Goal: Task Accomplishment & Management: Manage account settings

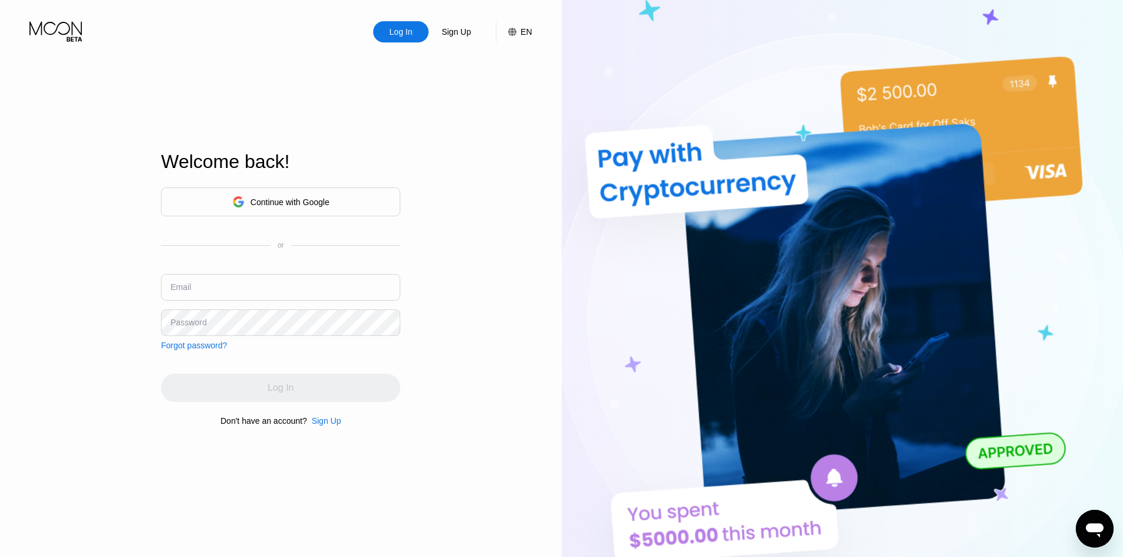
type input "james.smith1117@outlook.com"
type input "[PERSON_NAME][EMAIL_ADDRESS][DOMAIN_NAME]"
click at [296, 271] on div "Continue with Google or Email [PERSON_NAME][EMAIL_ADDRESS][DOMAIN_NAME] Passwor…" at bounding box center [280, 268] width 239 height 163
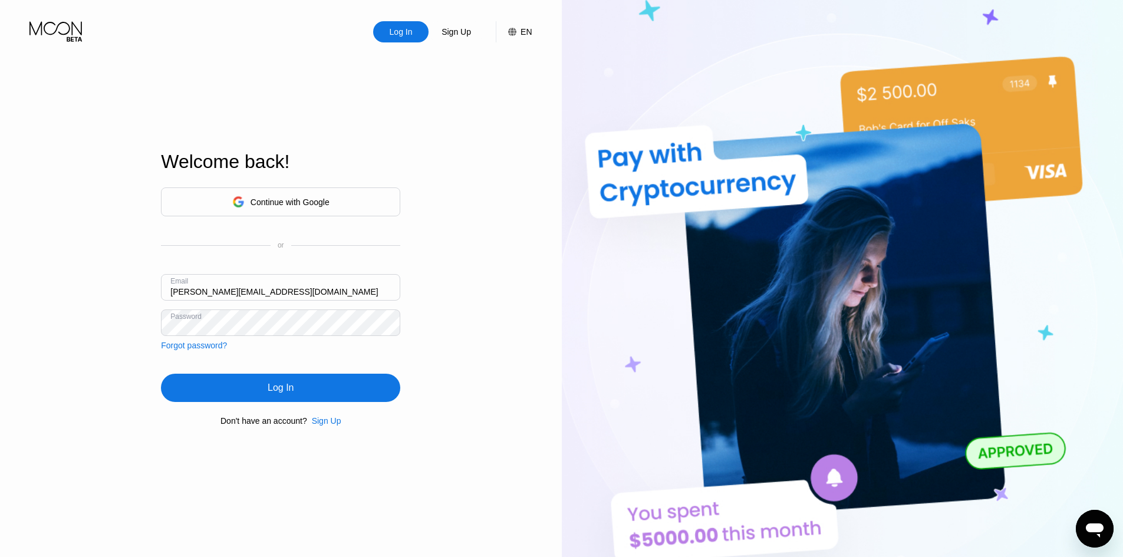
click at [299, 299] on input "[PERSON_NAME][EMAIL_ADDRESS][DOMAIN_NAME]" at bounding box center [280, 287] width 239 height 27
click at [317, 425] on div "Sign Up" at bounding box center [326, 420] width 29 height 9
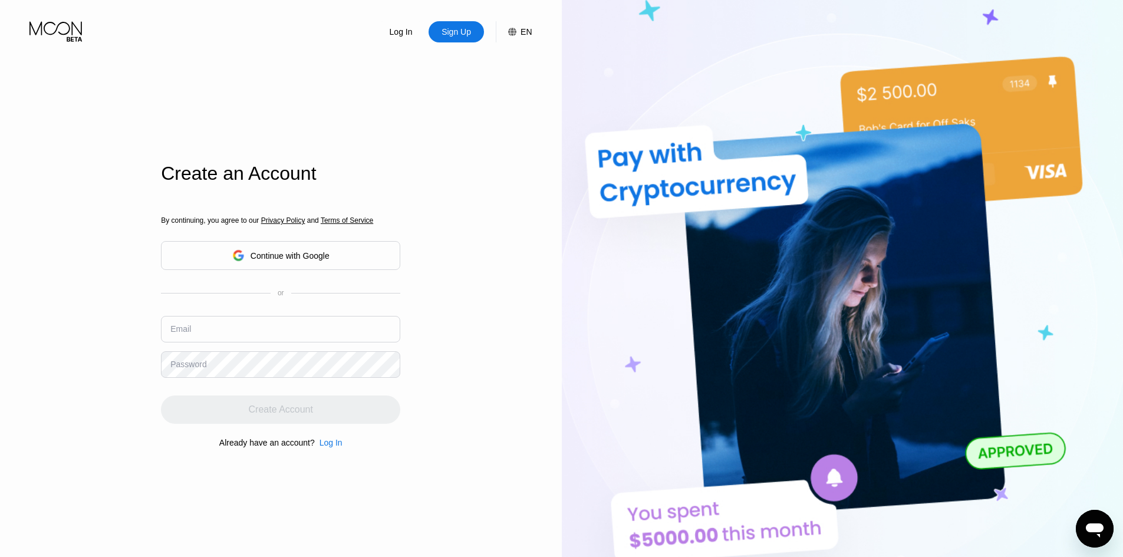
click at [275, 336] on input "text" at bounding box center [280, 329] width 239 height 27
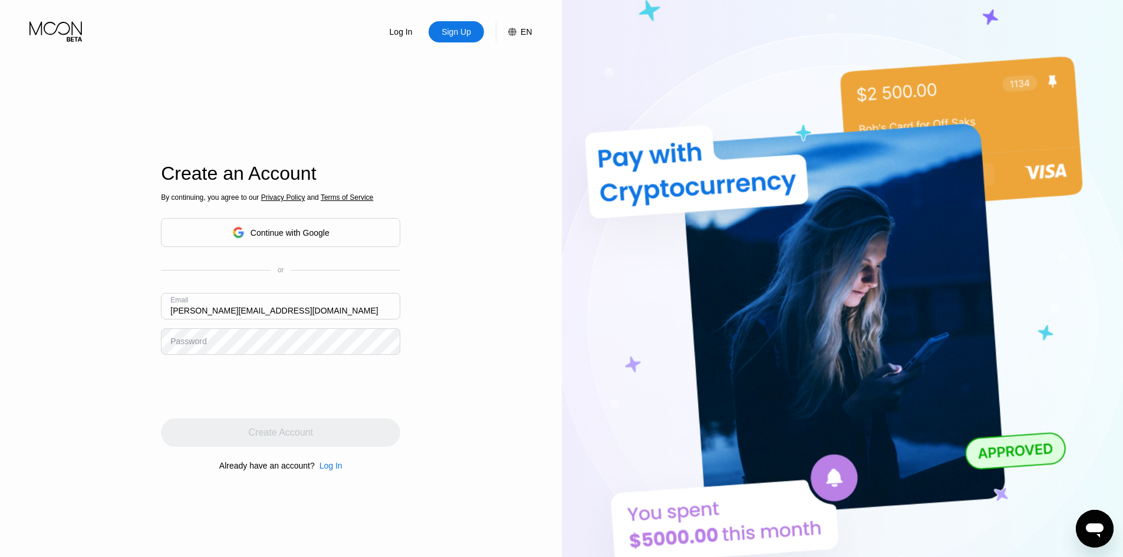
type input "[PERSON_NAME][EMAIL_ADDRESS][DOMAIN_NAME]"
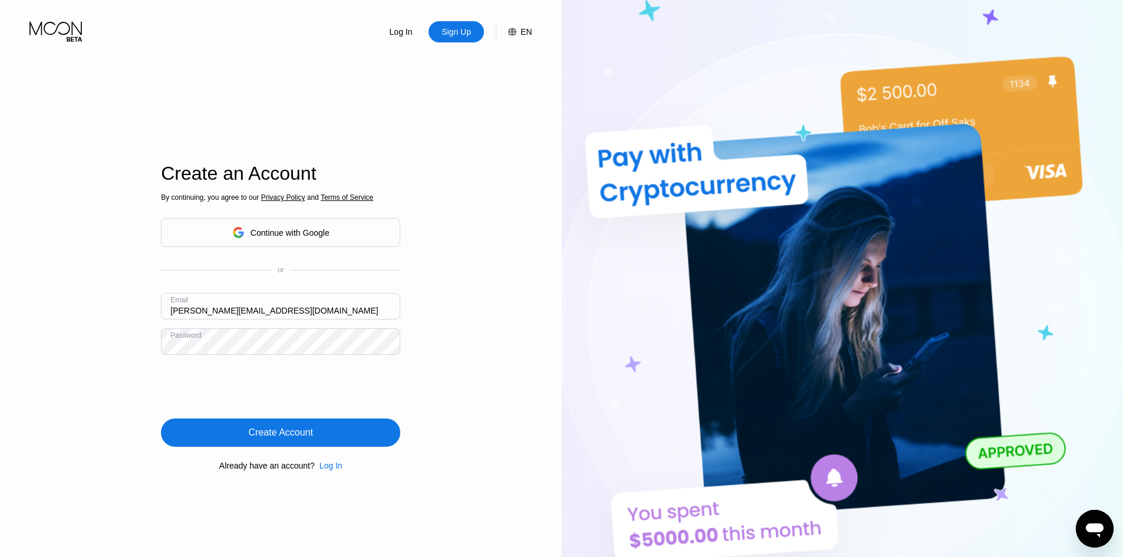
click at [306, 436] on div "Create Account" at bounding box center [281, 433] width 64 height 12
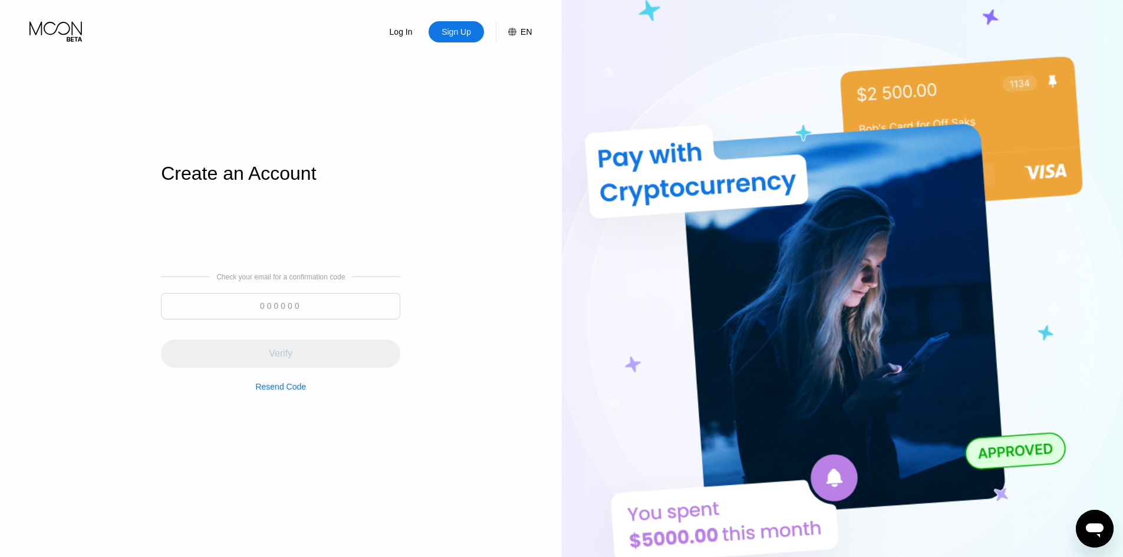
click at [302, 302] on input at bounding box center [280, 306] width 239 height 27
paste input "050227"
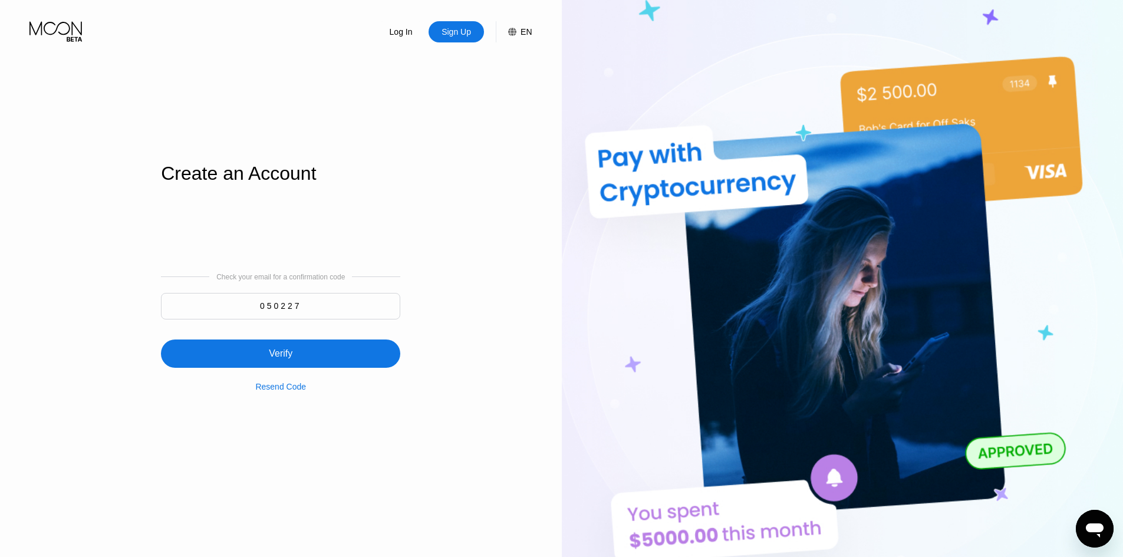
type input "050227"
click at [326, 350] on div "Verify" at bounding box center [280, 353] width 239 height 28
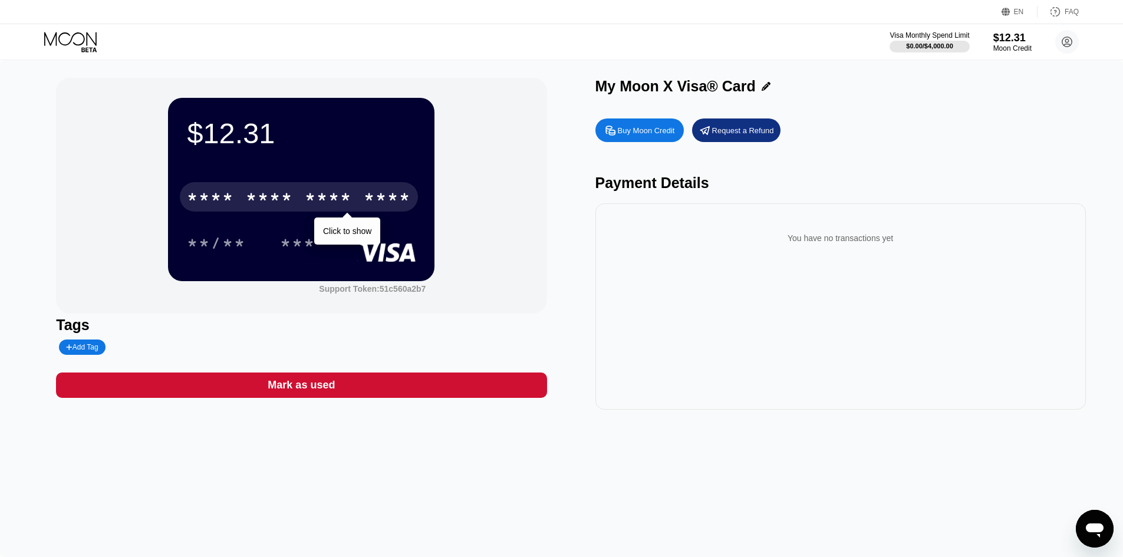
click at [266, 197] on div "* * * *" at bounding box center [269, 198] width 47 height 19
click at [341, 198] on div "* * * *" at bounding box center [328, 198] width 47 height 19
click at [305, 194] on div "2607" at bounding box center [328, 198] width 47 height 19
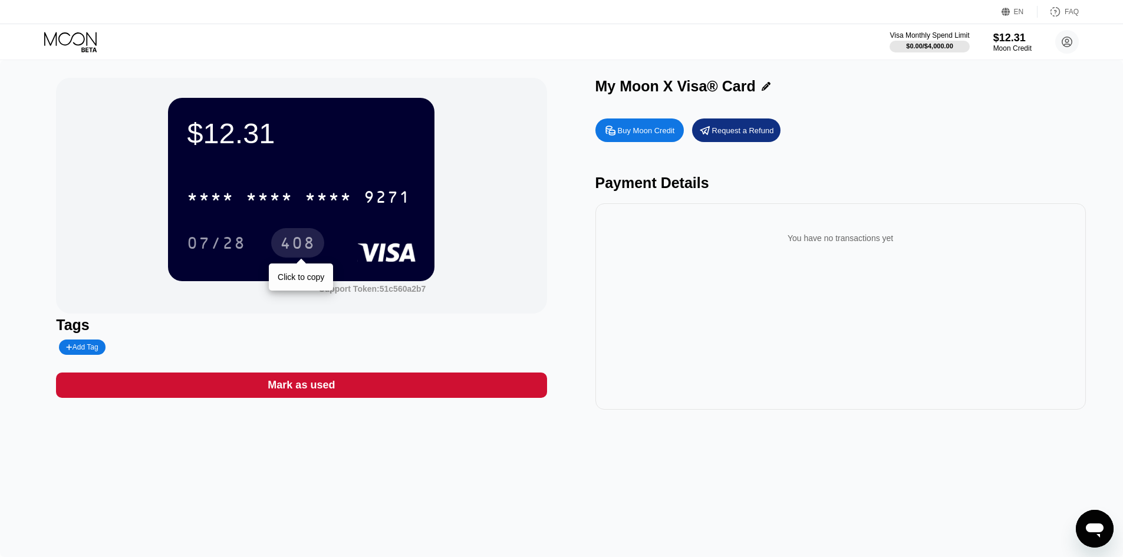
click at [296, 251] on div "408" at bounding box center [297, 244] width 35 height 19
